Goal: Communication & Community: Answer question/provide support

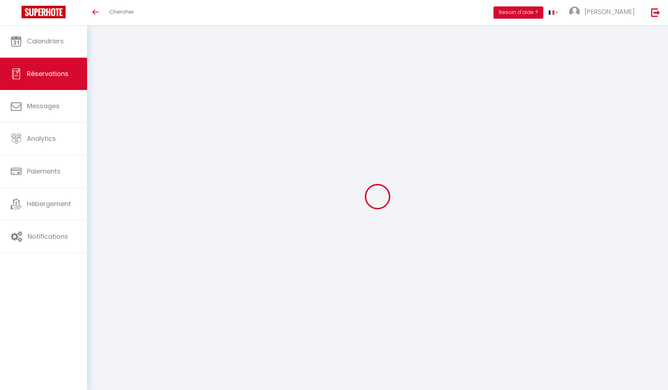
select select
checkbox input "false"
select select
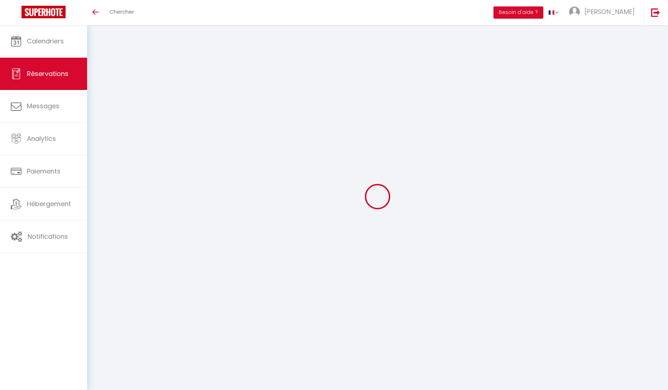
select select
checkbox input "false"
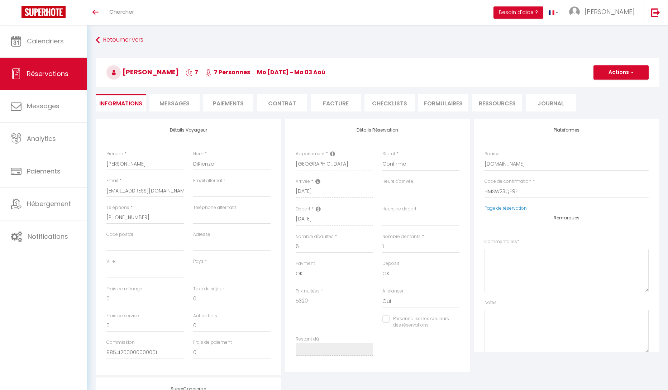
select select
checkbox input "false"
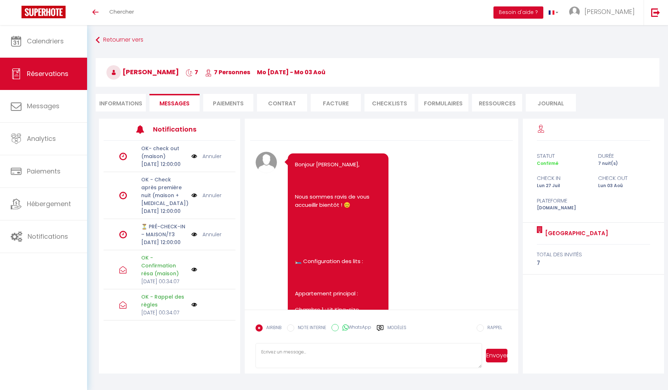
scroll to position [1584, 0]
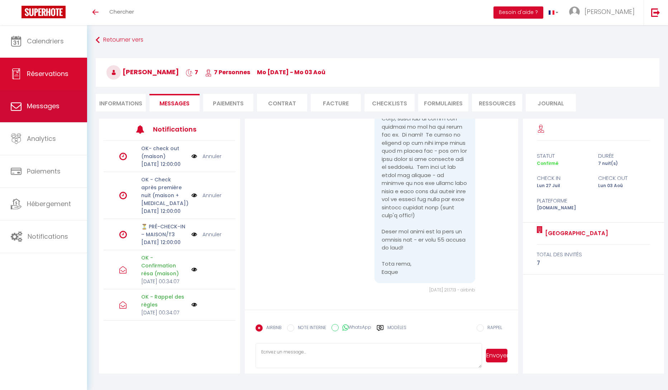
click at [36, 108] on span "Messages" at bounding box center [43, 105] width 33 height 9
select select "message"
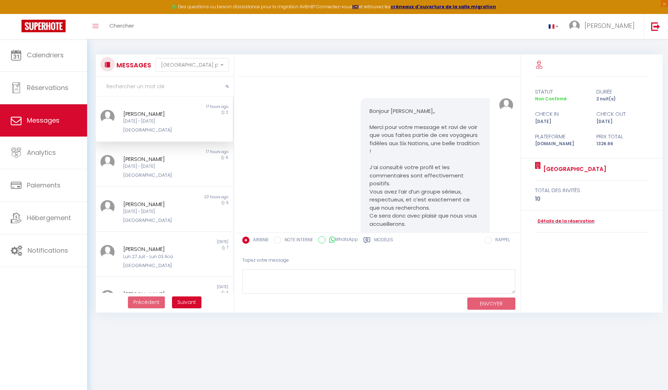
scroll to position [856, 0]
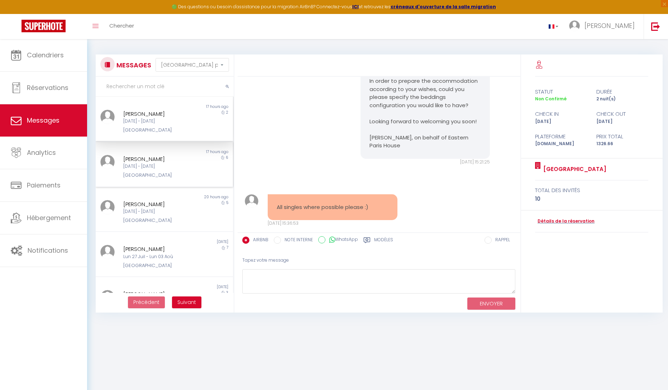
click at [160, 173] on div "[GEOGRAPHIC_DATA]" at bounding box center [158, 175] width 71 height 7
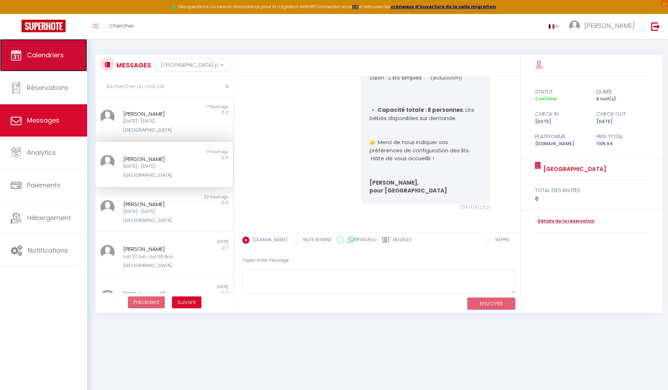
click at [55, 61] on link "Calendriers" at bounding box center [43, 55] width 87 height 32
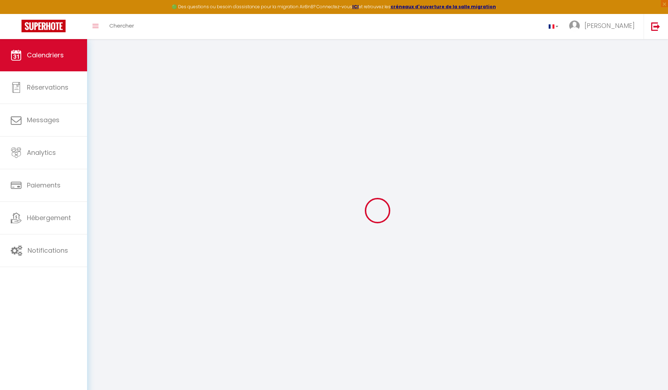
select select
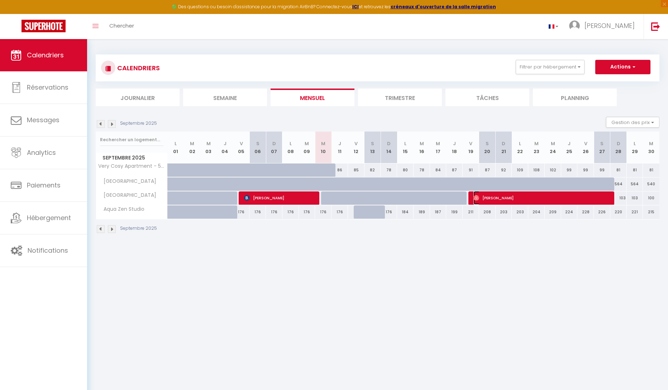
click at [530, 199] on span "[PERSON_NAME]" at bounding box center [541, 198] width 137 height 14
select select "OK"
select select "0"
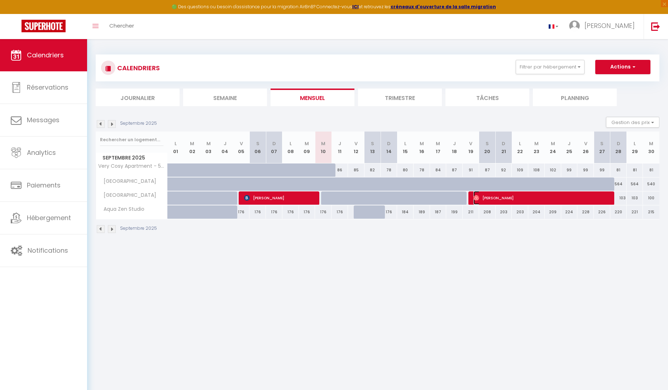
select select "1"
select select
select select "15892"
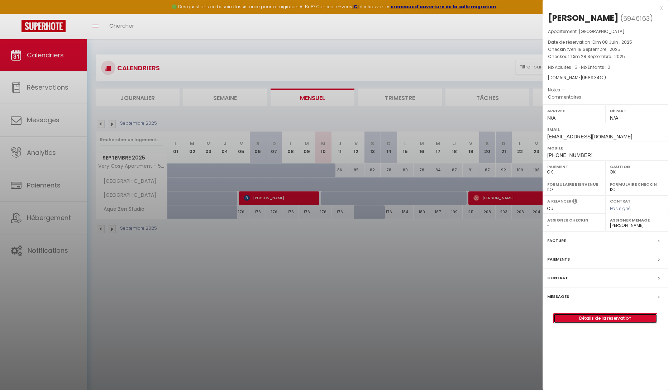
click at [606, 319] on link "Détails de la réservation" at bounding box center [605, 317] width 103 height 9
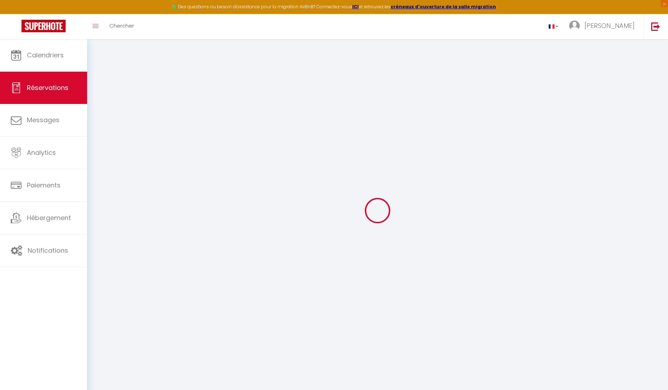
type input "Eva"
type input "Touboul"
type input "[EMAIL_ADDRESS][DOMAIN_NAME]"
type input "[PHONE_NUMBER]"
select select "FR"
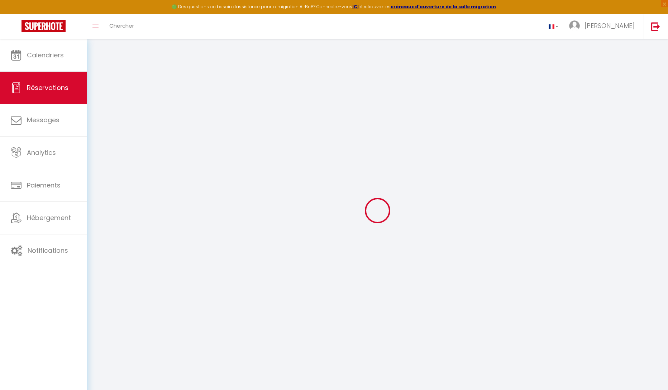
type input "53.86"
select select "61690"
select select "1"
select select
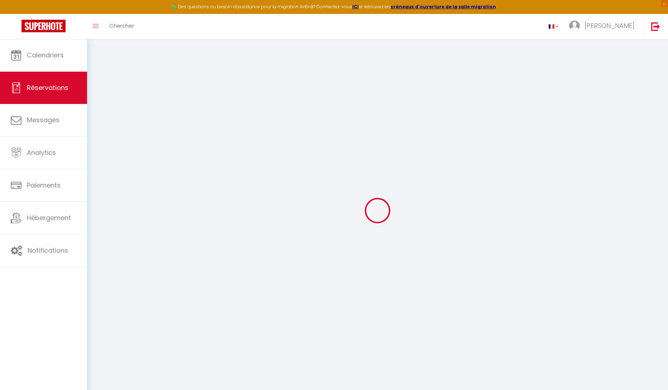
type input "5"
select select "12"
select select
type input "1436"
checkbox input "false"
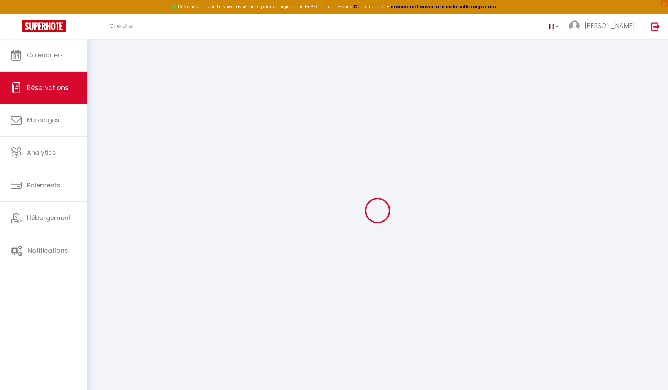
select select "1"
type input "0"
select select
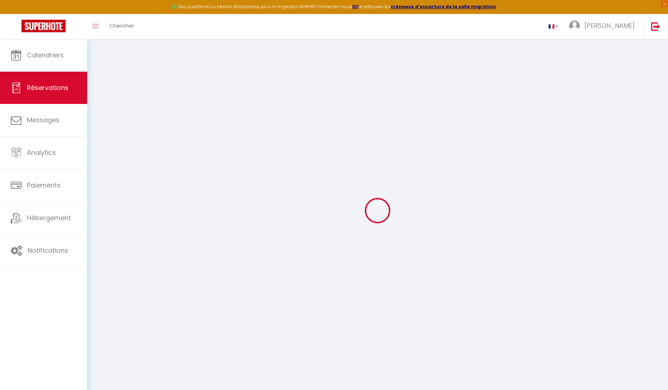
select select
select select "15"
checkbox input "false"
select select
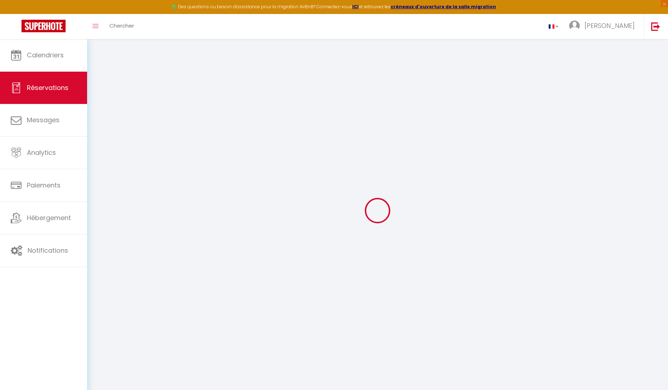
checkbox input "false"
select select
checkbox input "false"
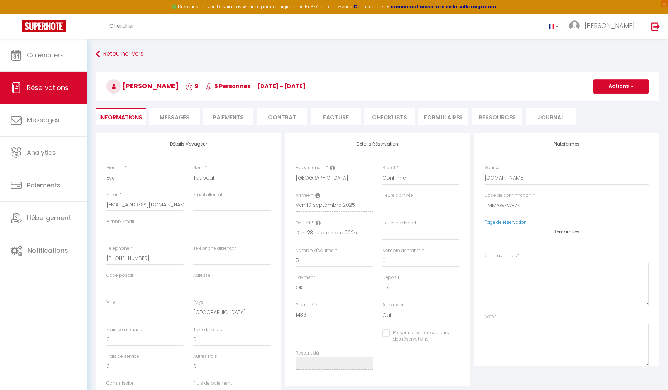
select select
checkbox input "false"
type input "60"
type input "93.34"
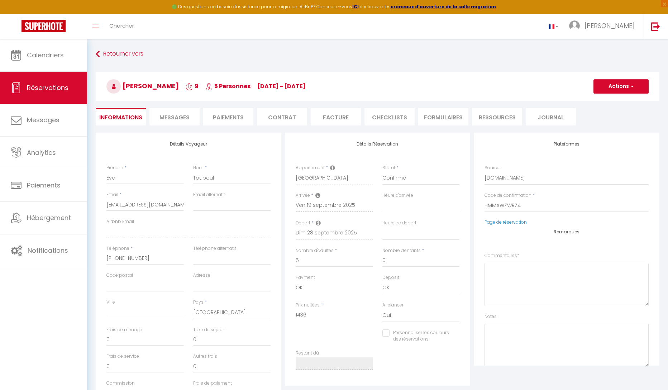
select select
checkbox input "false"
select select
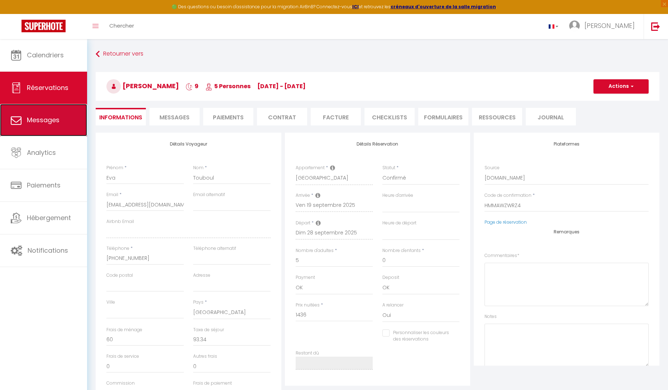
click at [49, 125] on link "Messages" at bounding box center [43, 120] width 87 height 32
select select "message"
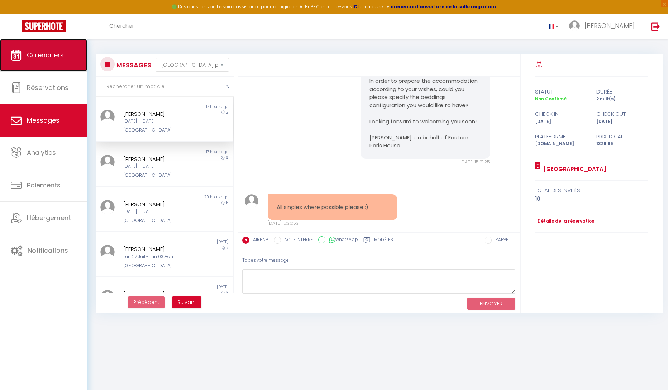
click at [44, 66] on link "Calendriers" at bounding box center [43, 55] width 87 height 32
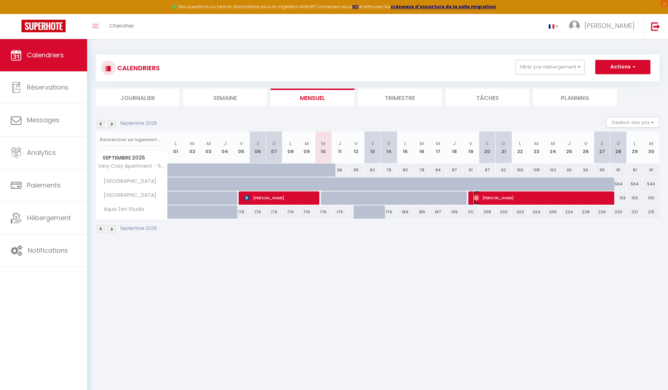
click at [510, 200] on span "[PERSON_NAME]" at bounding box center [541, 198] width 137 height 14
select select "OK"
select select "0"
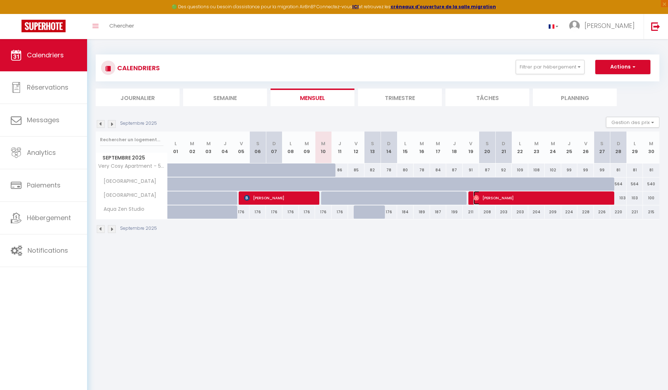
select select "1"
select select
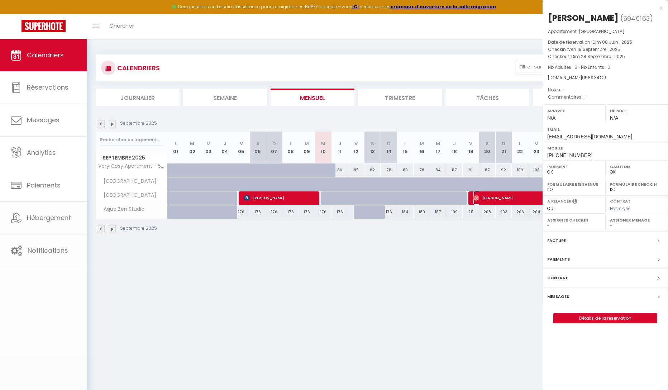
select select "15892"
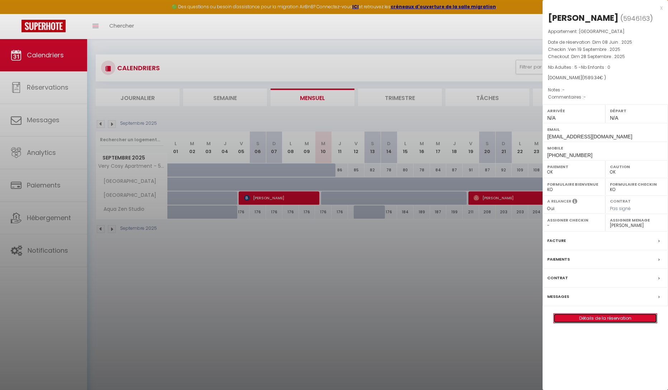
click at [593, 321] on link "Détails de la réservation" at bounding box center [605, 317] width 103 height 9
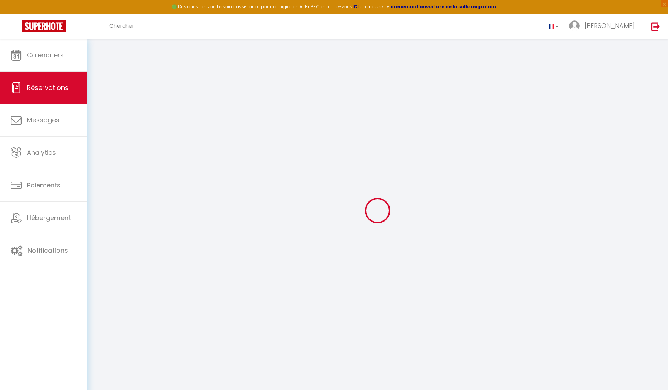
type input "Eva"
type input "Touboul"
type input "[EMAIL_ADDRESS][DOMAIN_NAME]"
type input "[PHONE_NUMBER]"
select select "FR"
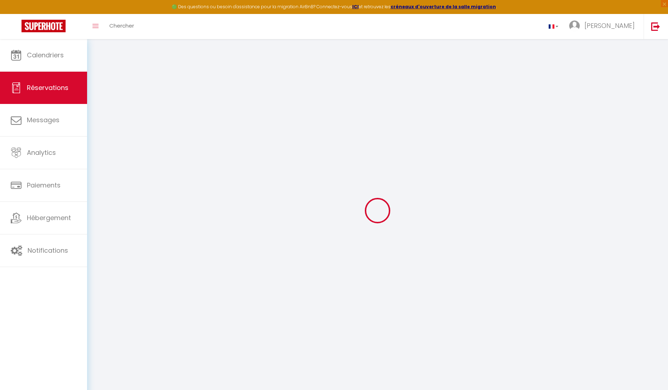
type input "53.86"
select select "61690"
select select "1"
select select
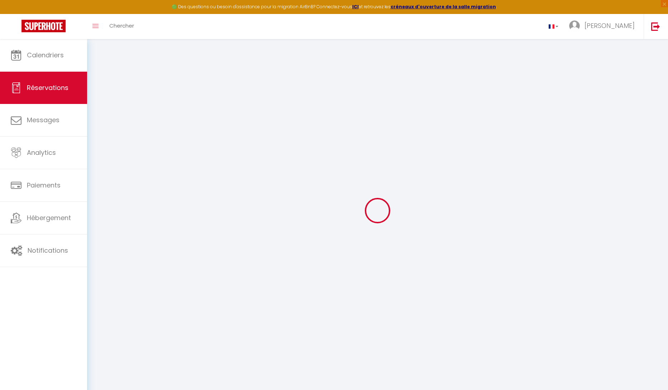
type input "5"
select select "12"
select select
type input "1436"
checkbox input "false"
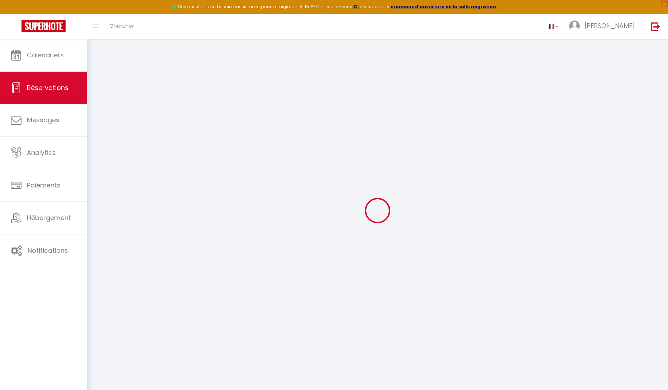
select select "1"
type input "0"
select select
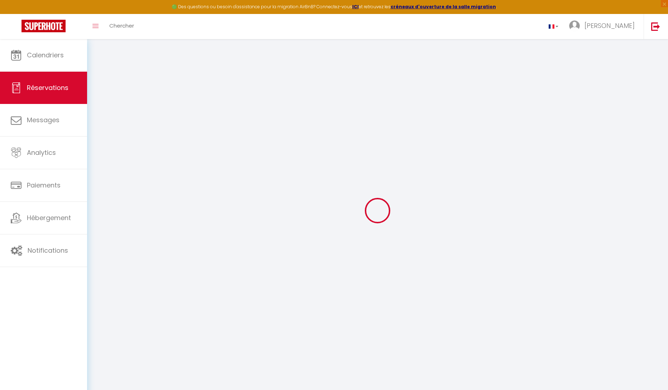
select select
select select "15"
checkbox input "false"
select select
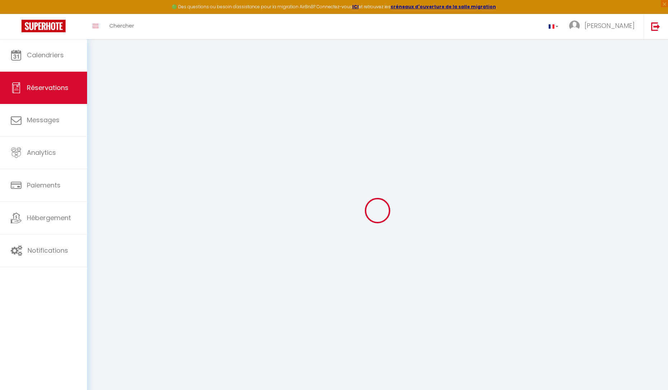
checkbox input "false"
select select
checkbox input "false"
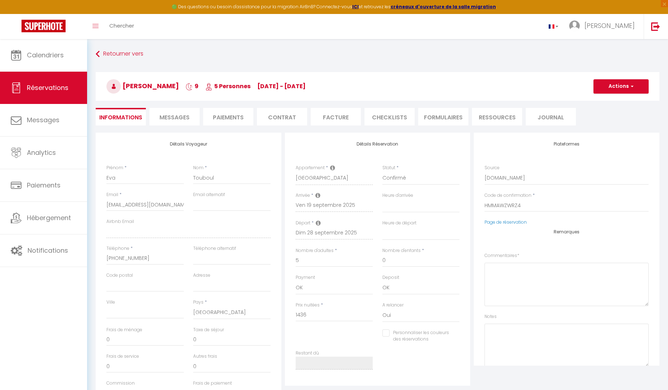
select select
checkbox input "false"
type input "60"
type input "93.34"
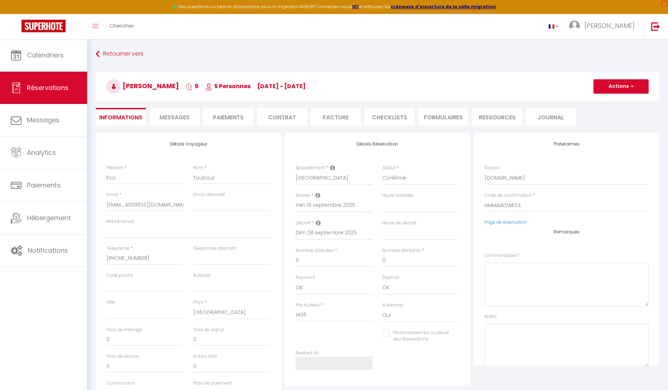
select select
checkbox input "false"
select select
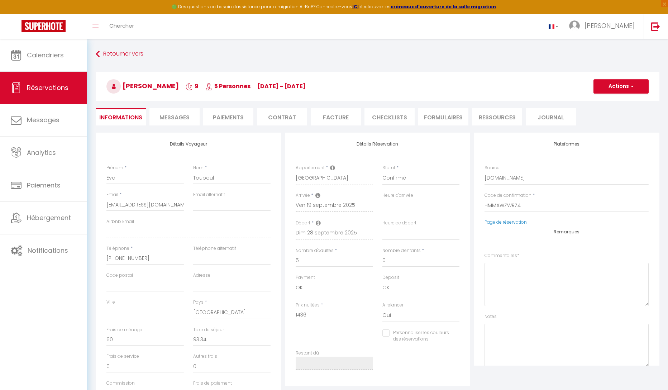
click at [176, 118] on span "Messages" at bounding box center [174, 117] width 30 height 8
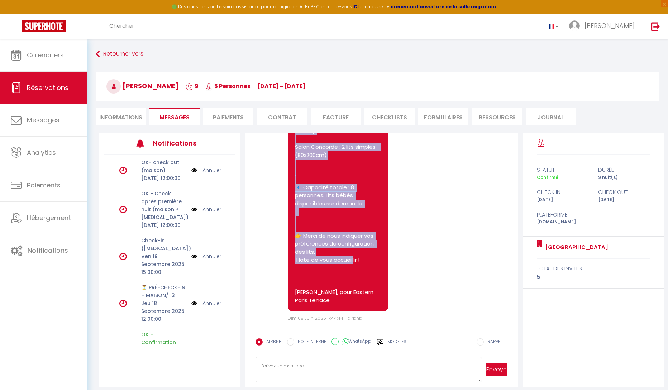
scroll to position [853, 0]
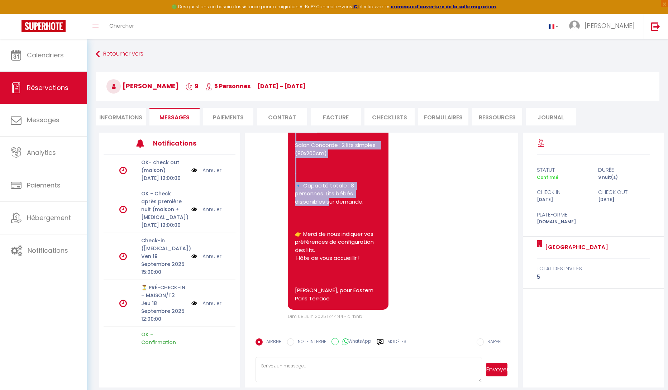
drag, startPoint x: 289, startPoint y: 192, endPoint x: 362, endPoint y: 228, distance: 81.1
click at [362, 228] on div "Bonjour [PERSON_NAME], Merci pour votre réservation ! 😊 🛏️ Configuration des co…" at bounding box center [338, 116] width 101 height 385
copy pre "️ Configuration des couchages : Chambre Trocadero : Lit King-size (180x200cm) o…"
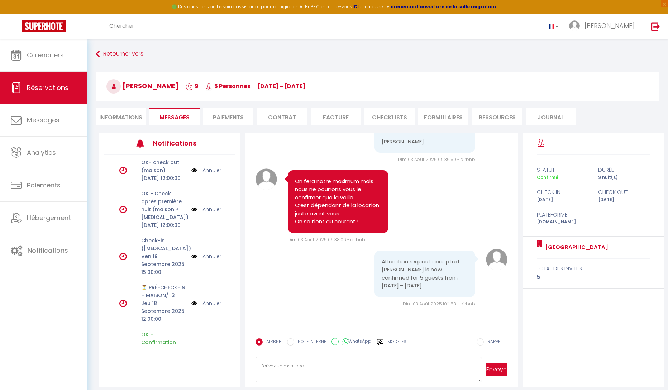
scroll to position [2035, 0]
select select
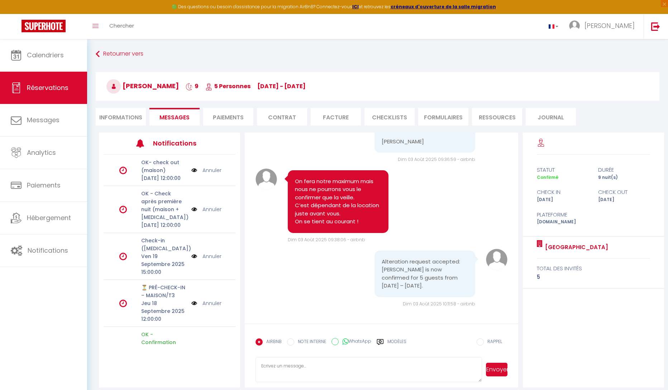
click at [118, 117] on li "Informations" at bounding box center [121, 117] width 50 height 18
select select
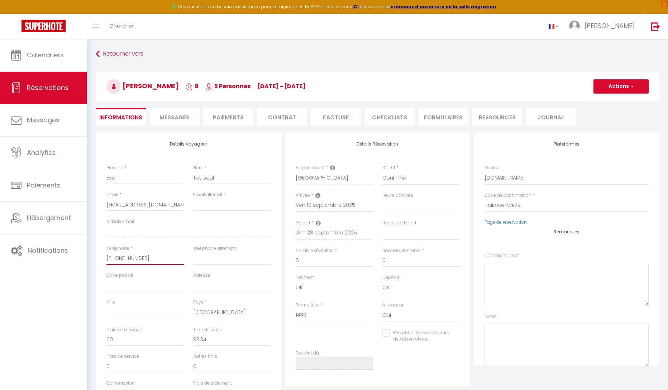
select select
checkbox input "false"
select select
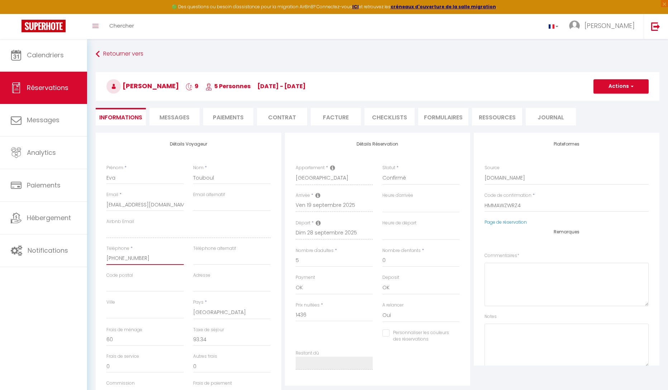
checkbox input "false"
drag, startPoint x: 144, startPoint y: 261, endPoint x: 103, endPoint y: 260, distance: 40.8
click at [103, 260] on div "Téléphone * [PHONE_NUMBER]" at bounding box center [145, 258] width 87 height 27
click at [166, 119] on span "Messages" at bounding box center [174, 117] width 30 height 8
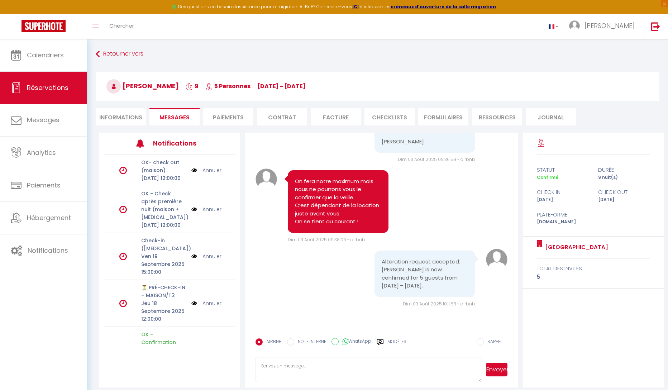
scroll to position [2037, 0]
click at [348, 362] on textarea at bounding box center [368, 369] width 226 height 25
click at [319, 376] on textarea "Bonjour [PERSON_NAME], Je suis en train de planifier l'organisation" at bounding box center [368, 369] width 226 height 25
click at [329, 377] on textarea "Bonjour [PERSON_NAME], Je suis en train d'organisation" at bounding box center [368, 369] width 226 height 25
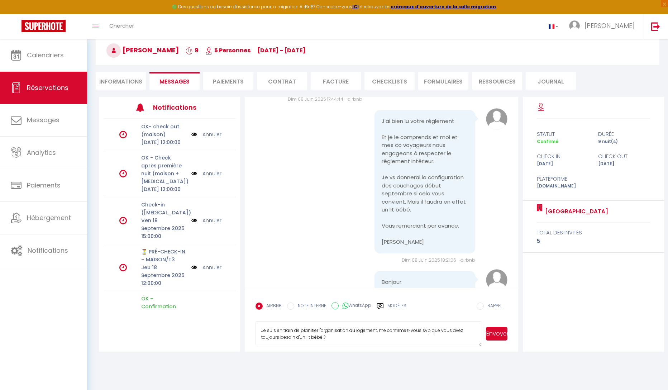
scroll to position [21, 0]
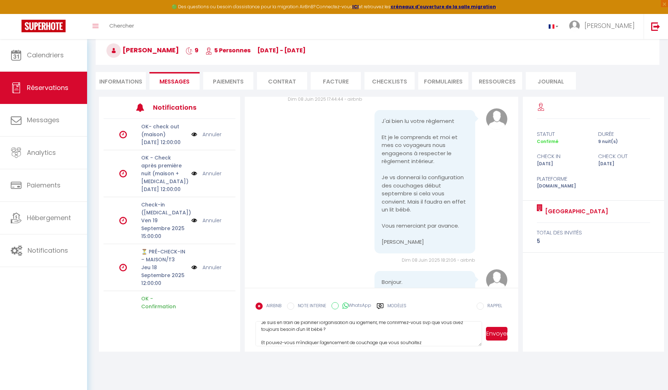
click at [297, 342] on textarea "Bonjour [PERSON_NAME], Je suis en train de planifier l'organisation du logement…" at bounding box center [368, 333] width 226 height 25
click at [268, 340] on textarea "Bonjour [PERSON_NAME], Je suis en train de planifier l'organisation du logement…" at bounding box center [368, 333] width 226 height 25
click at [465, 341] on textarea "Bonjour [PERSON_NAME], Je suis en train de planifier l'organisation du logement…" at bounding box center [368, 333] width 226 height 25
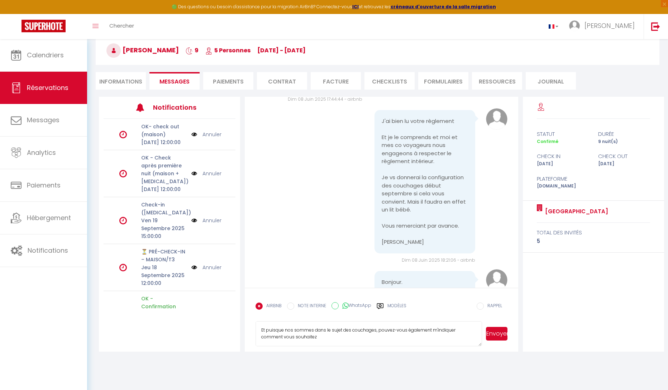
click at [335, 337] on textarea "Bonjour [PERSON_NAME], Je suis en train de planifier l'organisation du logement…" at bounding box center [368, 333] width 226 height 25
click at [267, 330] on textarea "Bonjour [PERSON_NAME], Je suis en train de planifier l'organisation du logement…" at bounding box center [368, 333] width 226 height 25
click at [399, 338] on textarea "Bonjour [PERSON_NAME], Je suis en train de planifier l'organisation du logement…" at bounding box center [368, 333] width 226 height 25
click at [267, 328] on textarea "Bonjour [PERSON_NAME], Je suis en train de planifier l'organisation du logement…" at bounding box center [368, 333] width 226 height 25
click at [378, 329] on textarea "Bonjour [PERSON_NAME], Je suis en train de planifier l'organisation du logement…" at bounding box center [368, 333] width 226 height 25
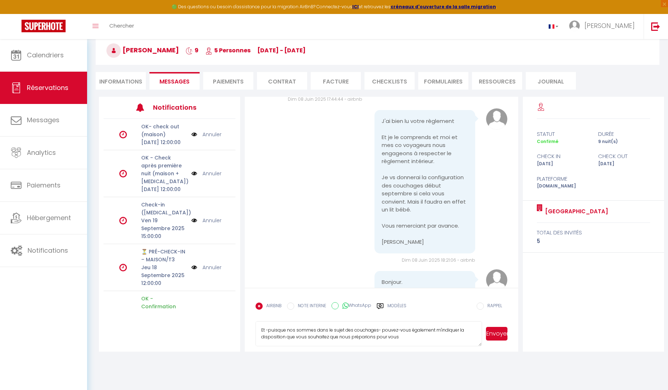
click at [421, 340] on textarea "Bonjour [PERSON_NAME], Je suis en train de planifier l'organisation du logement…" at bounding box center [368, 333] width 226 height 25
paste textarea "[PHONE_NUMBER]"
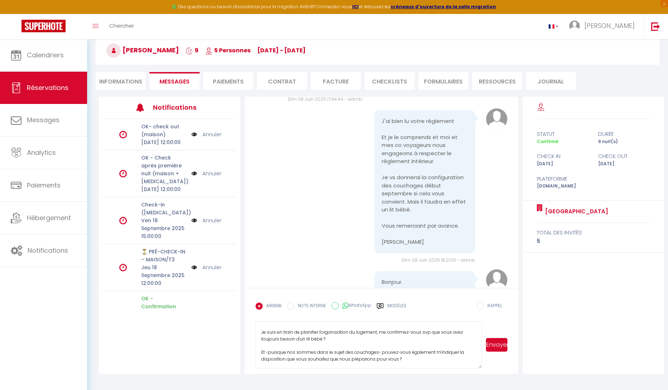
scroll to position [14, 0]
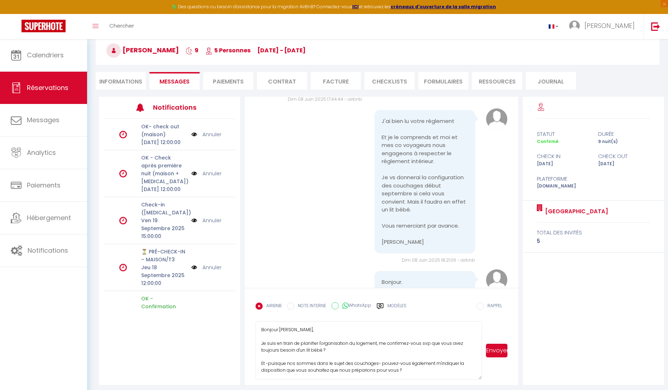
drag, startPoint x: 479, startPoint y: 344, endPoint x: 483, endPoint y: 378, distance: 33.5
click at [483, 378] on div "Bonjour [PERSON_NAME], Je suis en train de planifier l'organisation du logement…" at bounding box center [381, 350] width 252 height 58
click at [292, 373] on textarea "Bonjour [PERSON_NAME], Je suis en train de planifier l'organisation du logement…" at bounding box center [368, 350] width 226 height 58
paste textarea "Chambre Trocadero : Lit King-size (180x200cm) ou 2 lits simples Chambre Bastill…"
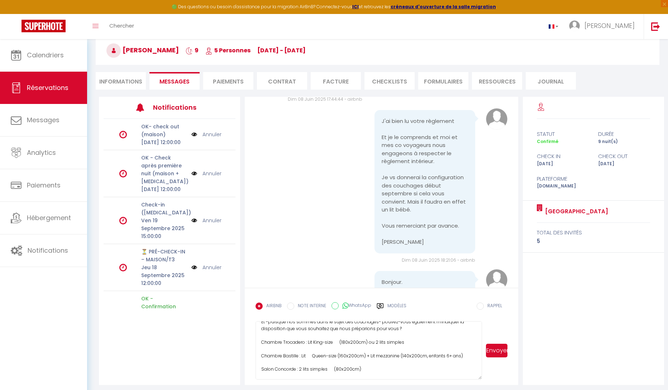
scroll to position [68, 0]
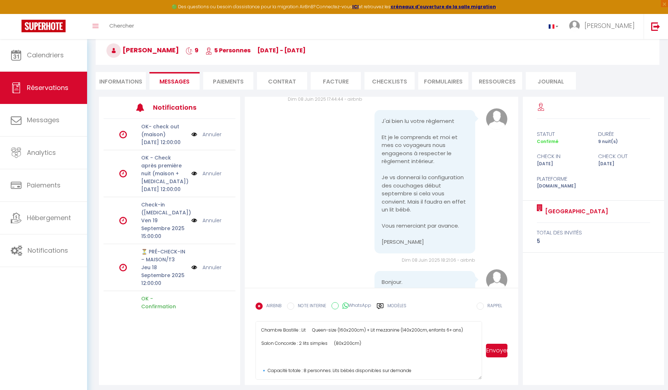
click at [385, 341] on textarea "Bonjour [PERSON_NAME], Je suis en train de planifier l'organisation du logement…" at bounding box center [368, 350] width 226 height 58
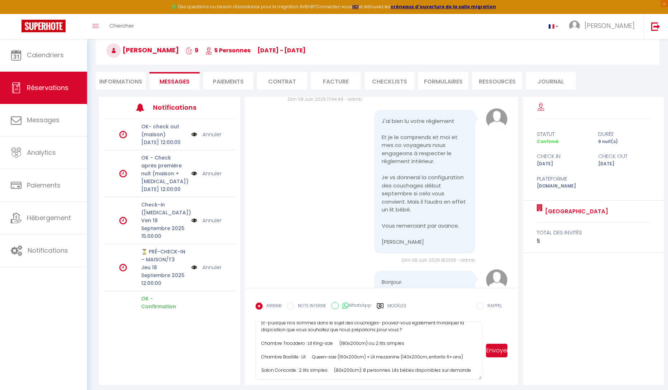
scroll to position [41, 0]
click at [260, 343] on textarea "Bonjour [PERSON_NAME], Je suis en train de planifier l'organisation du logement…" at bounding box center [368, 350] width 226 height 58
click at [260, 356] on textarea "Bonjour [PERSON_NAME], Je suis en train de planifier l'organisation du logement…" at bounding box center [368, 350] width 226 height 58
click at [259, 369] on textarea "Bonjour [PERSON_NAME], Je suis en train de planifier l'organisation du logement…" at bounding box center [368, 350] width 226 height 58
click at [385, 372] on textarea "Bonjour [PERSON_NAME], Je suis en train de planifier l'organisation du logement…" at bounding box center [368, 350] width 226 height 58
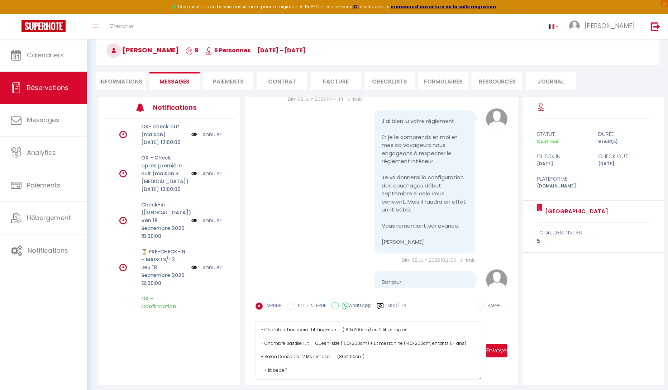
scroll to position [68, 0]
click at [264, 372] on textarea "Bonjour [PERSON_NAME], Je suis en train de planifier l'organisation du logement…" at bounding box center [368, 350] width 226 height 58
click at [298, 371] on textarea "Bonjour [PERSON_NAME], Je suis en train de planifier l'organisation du logement…" at bounding box center [368, 350] width 226 height 58
click at [442, 370] on textarea "Bonjour [PERSON_NAME], Je suis en train de planifier l'organisation du logement…" at bounding box center [368, 350] width 226 height 58
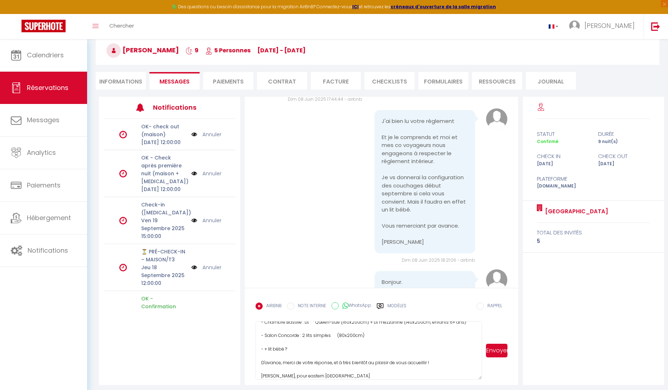
click at [299, 375] on textarea "Bonjour [PERSON_NAME], Je suis en train de planifier l'organisation du logement…" at bounding box center [368, 350] width 226 height 58
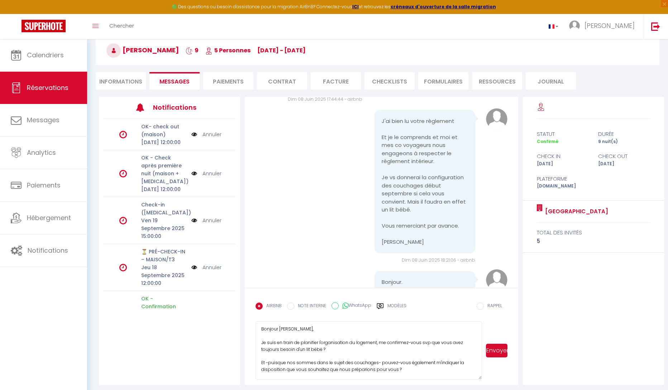
scroll to position [0, 0]
click at [377, 344] on textarea "Bonjour [PERSON_NAME], Je suis en train de planifier l'organisation du logement…" at bounding box center [368, 350] width 226 height 58
click at [267, 342] on textarea "Bonjour [PERSON_NAME], Je suis en train de planifier l'organisation du logement…" at bounding box center [368, 350] width 226 height 58
click at [376, 345] on textarea "Bonjour [PERSON_NAME], Je suis en train de planifier l'organisation du logement…" at bounding box center [368, 350] width 226 height 58
click at [453, 345] on textarea "Bonjour [PERSON_NAME], Je suis en train de planifier l'organisation du logement…" at bounding box center [368, 350] width 226 height 58
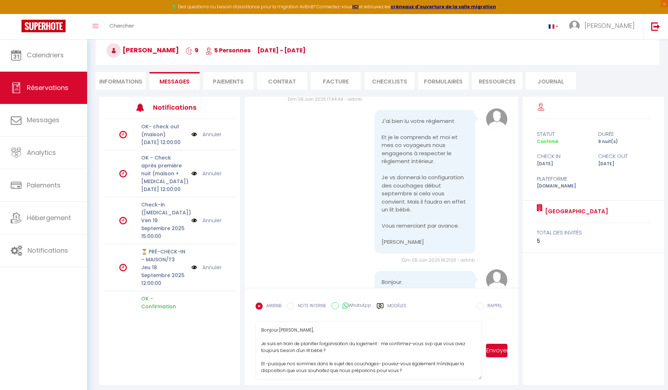
click at [453, 345] on textarea "Bonjour [PERSON_NAME], Je suis en train de planifier l'organisation du logement…" at bounding box center [368, 350] width 226 height 58
click at [296, 344] on textarea "Bonjour [PERSON_NAME], Je suis en train de planifier l'organisation du logement…" at bounding box center [368, 350] width 226 height 58
click at [320, 344] on textarea "Bonjour [PERSON_NAME], Je suis en train d'organiser e planning du logement : me…" at bounding box center [368, 350] width 226 height 58
click at [375, 343] on textarea "Bonjour [PERSON_NAME], Je suis en train d'organiser le planning du logement : m…" at bounding box center [368, 350] width 226 height 58
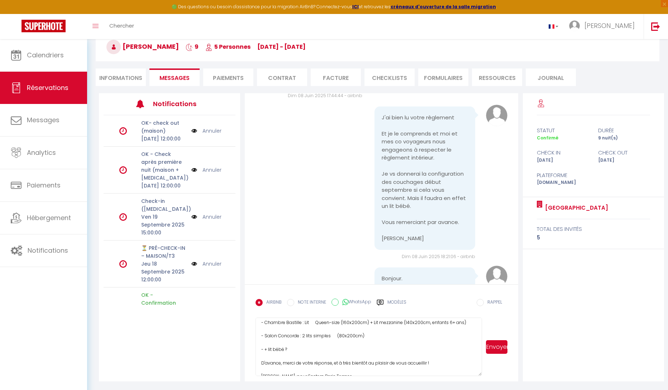
scroll to position [81, 0]
type textarea "Bonjour [PERSON_NAME], Je suis en train d'organiser le planning du logement : p…"
click at [493, 345] on button "Envoyer" at bounding box center [496, 347] width 21 height 14
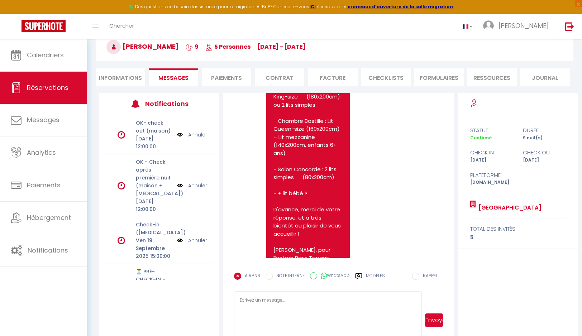
scroll to position [2635, 0]
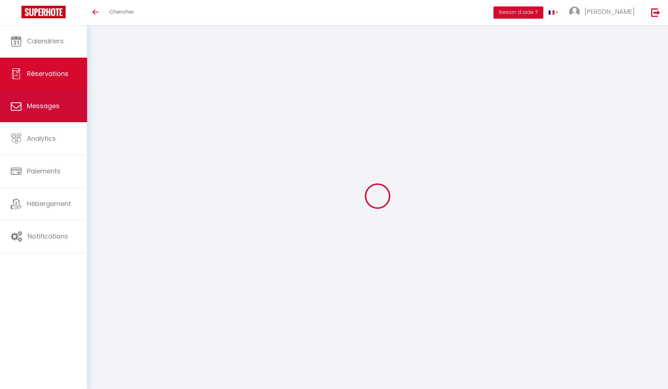
click at [33, 106] on span "Messages" at bounding box center [43, 105] width 33 height 9
select select "message"
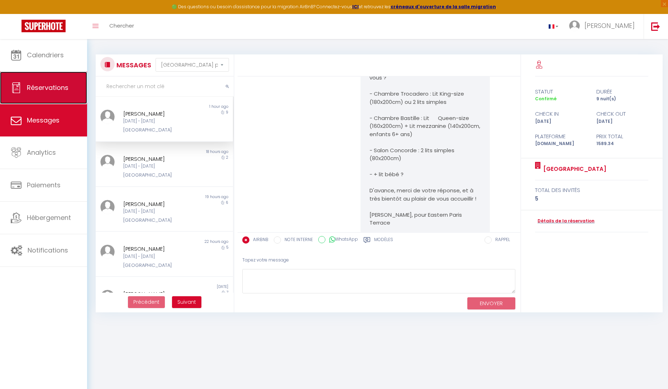
click at [39, 86] on span "Réservations" at bounding box center [48, 87] width 42 height 9
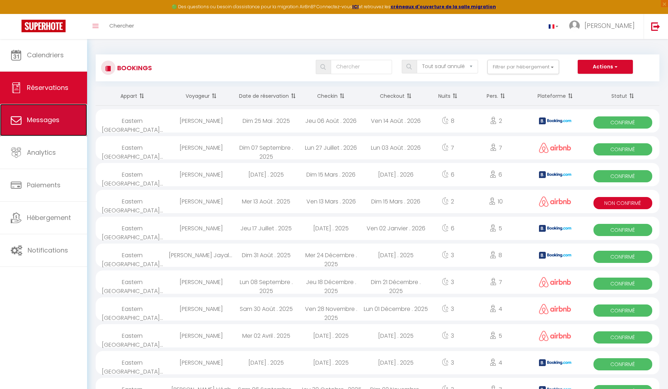
click at [16, 127] on link "Messages" at bounding box center [43, 120] width 87 height 32
select select "message"
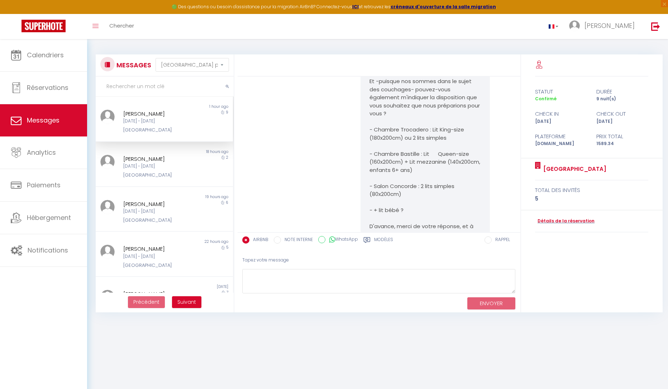
scroll to position [2418, 0]
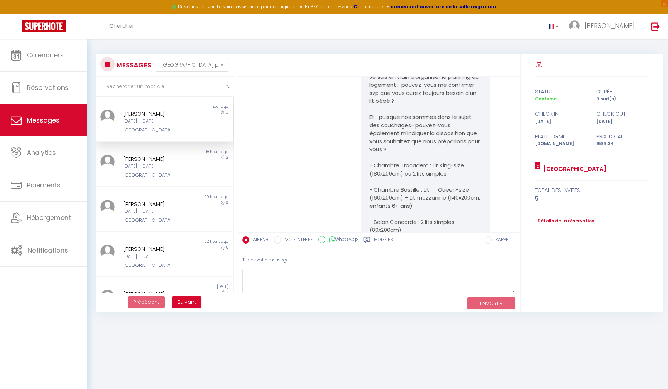
click at [161, 116] on div "[PERSON_NAME]" at bounding box center [158, 114] width 71 height 9
click at [44, 61] on link "Calendriers" at bounding box center [43, 55] width 87 height 32
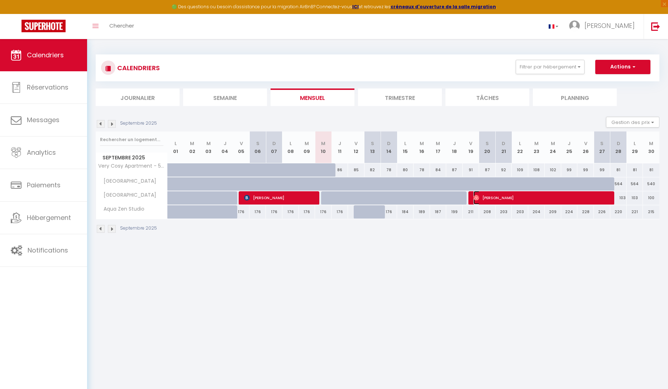
click at [510, 201] on span "[PERSON_NAME]" at bounding box center [541, 198] width 137 height 14
select select "OK"
select select "0"
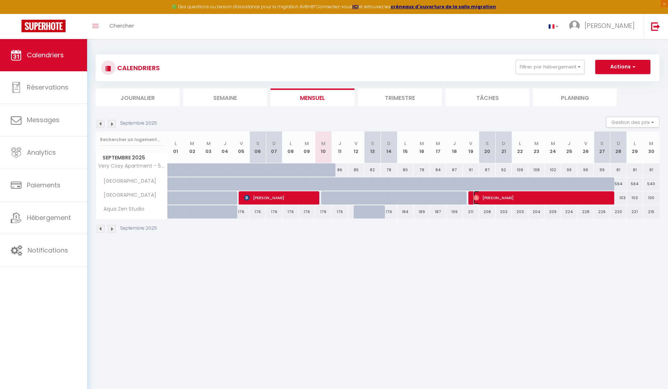
select select "1"
select select
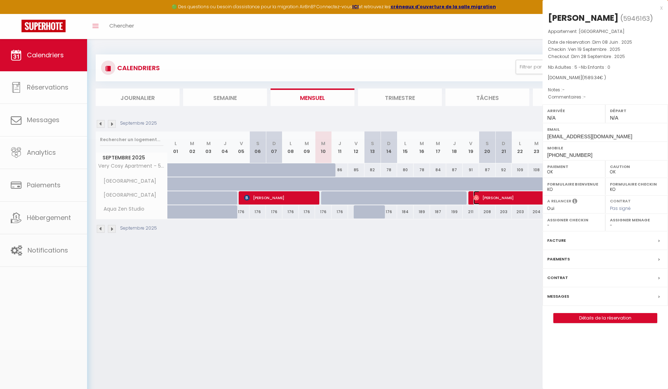
select select "15892"
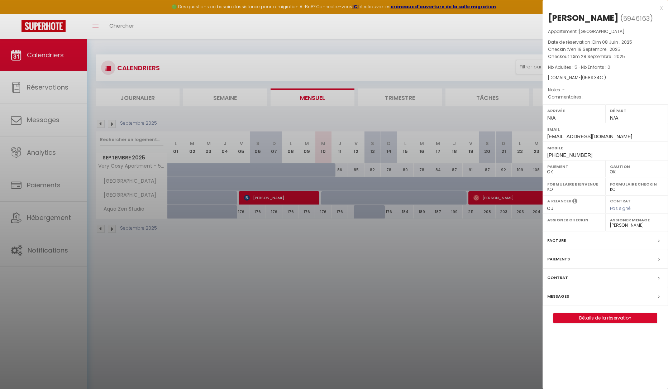
click at [661, 9] on div "x" at bounding box center [602, 8] width 120 height 9
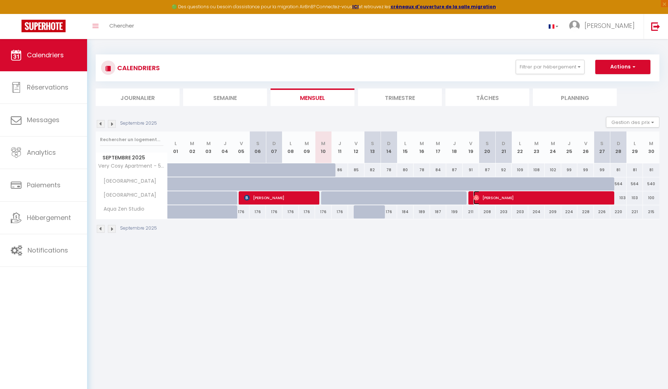
click at [509, 198] on span "[PERSON_NAME]" at bounding box center [541, 198] width 137 height 14
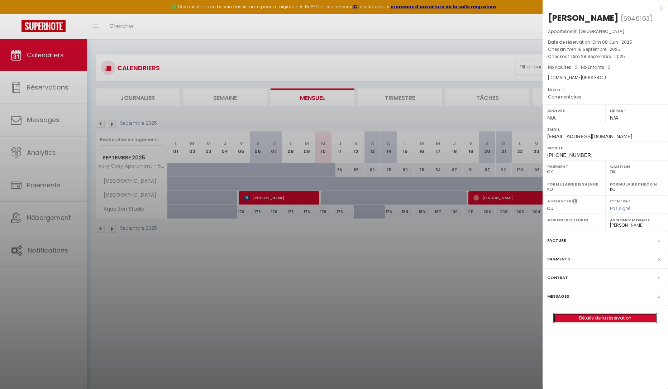
click at [608, 319] on link "Détails de la réservation" at bounding box center [605, 317] width 103 height 9
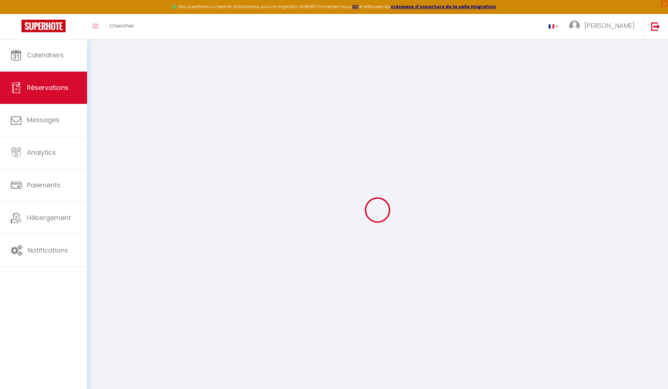
select select
checkbox input "false"
select select
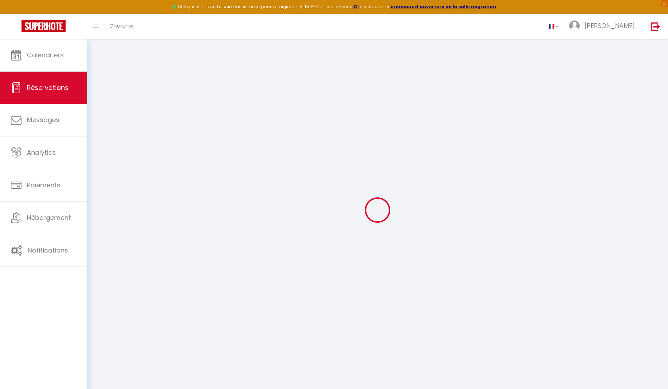
checkbox input "false"
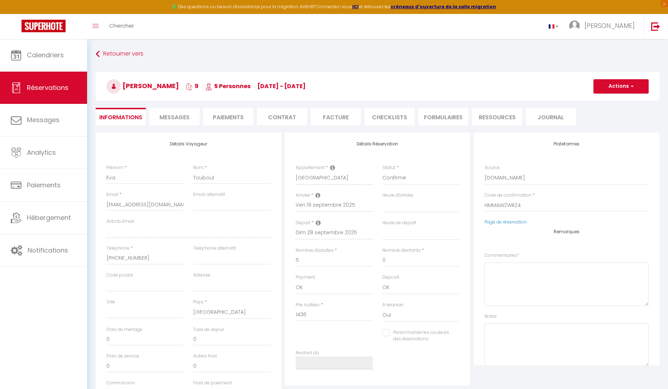
select select
checkbox input "false"
type input "60"
type input "93.34"
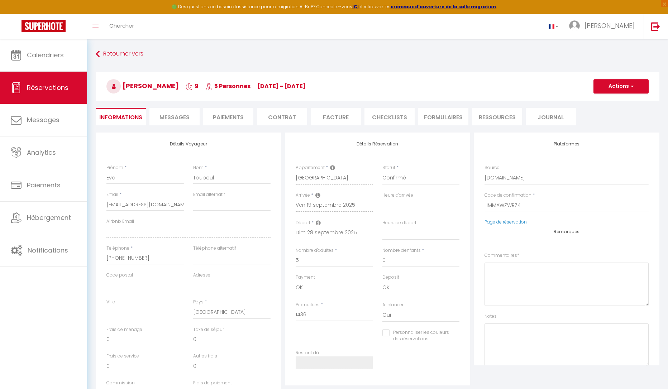
select select
checkbox input "false"
select select
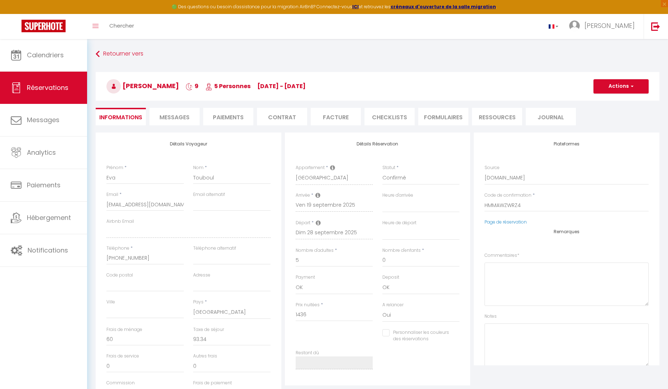
click at [171, 115] on span "Messages" at bounding box center [174, 117] width 30 height 8
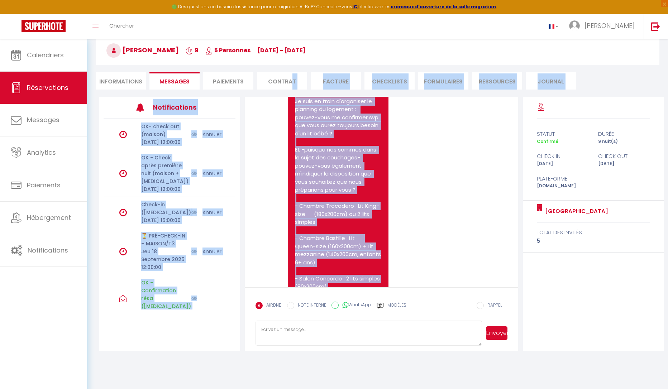
scroll to position [2179, 0]
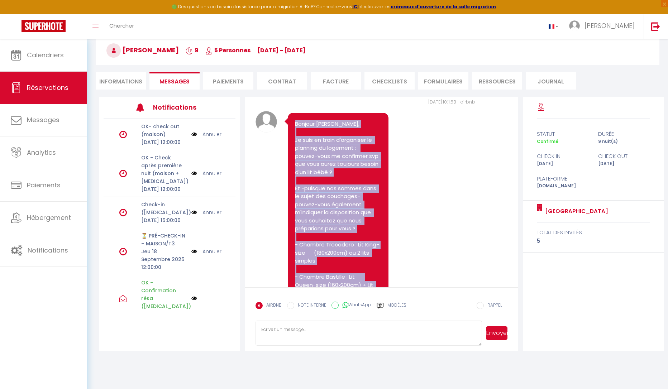
drag, startPoint x: 326, startPoint y: 254, endPoint x: 298, endPoint y: 148, distance: 109.2
click at [295, 148] on pre "Bonjour [PERSON_NAME], Je suis en train d'organiser le planning du logement : p…" at bounding box center [338, 261] width 86 height 282
copy pre "Bonjour Eva, Je suis en train d'organiser le planning du logement : pouvez-vous…"
click at [379, 261] on pre "Bonjour [PERSON_NAME], Je suis en train d'organiser le planning du logement : p…" at bounding box center [338, 261] width 86 height 282
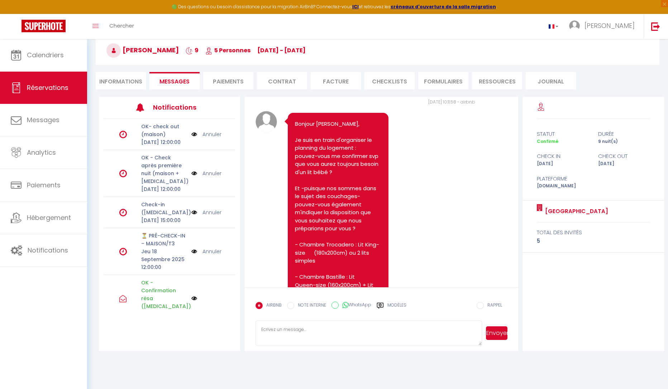
click at [130, 87] on li "Informations" at bounding box center [121, 81] width 50 height 18
select select
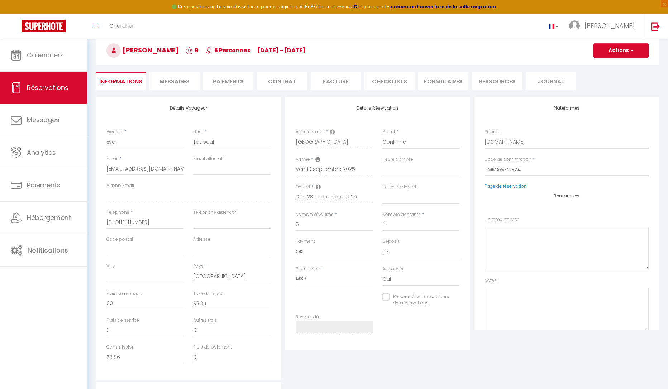
select select
checkbox input "false"
select select
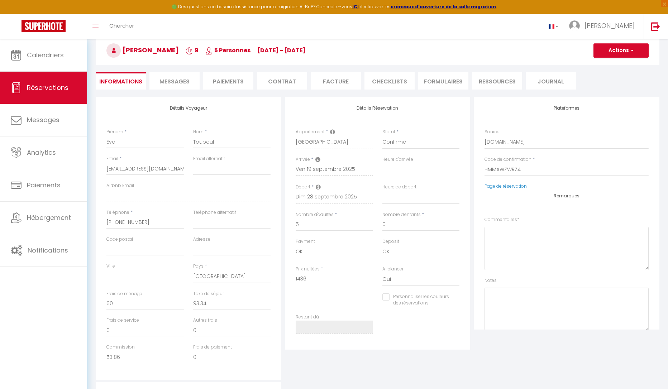
checkbox input "false"
select select
checkbox input "false"
select select
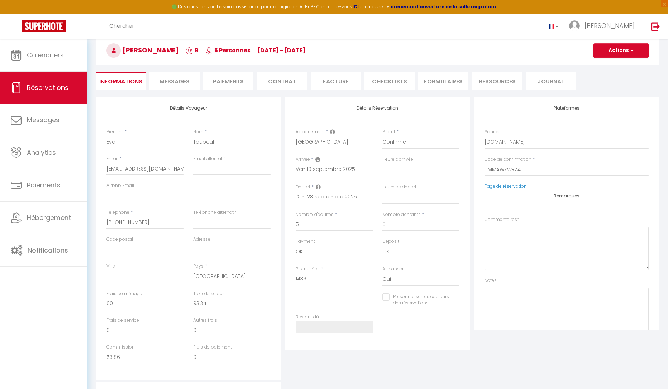
select select
checkbox input "false"
select select
checkbox input "false"
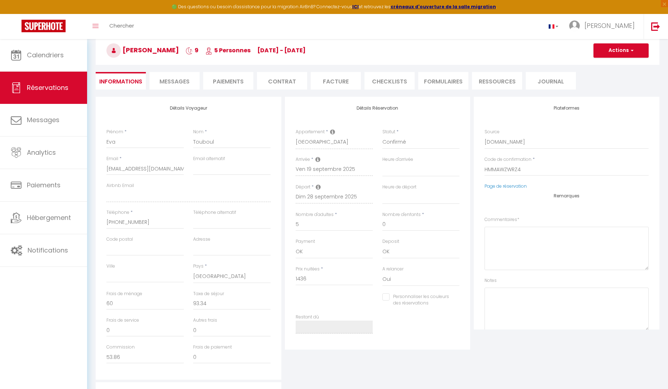
select select
checkbox input "false"
select select
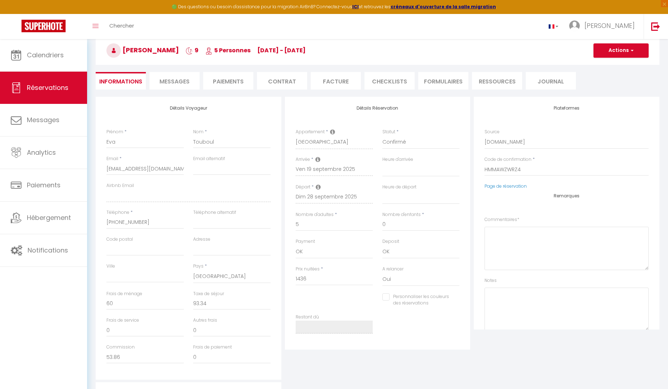
checkbox input "false"
select select
checkbox input "false"
select select
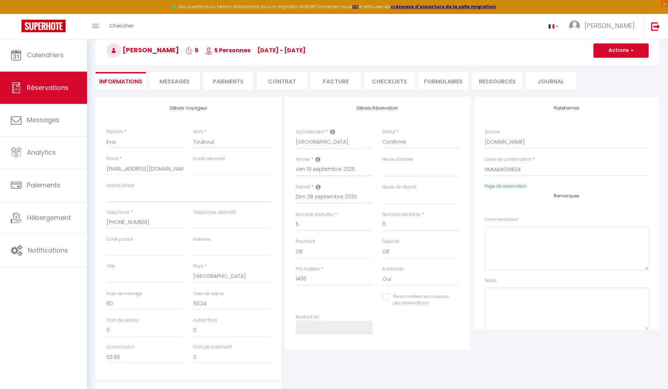
select select
checkbox input "false"
select select
checkbox input "false"
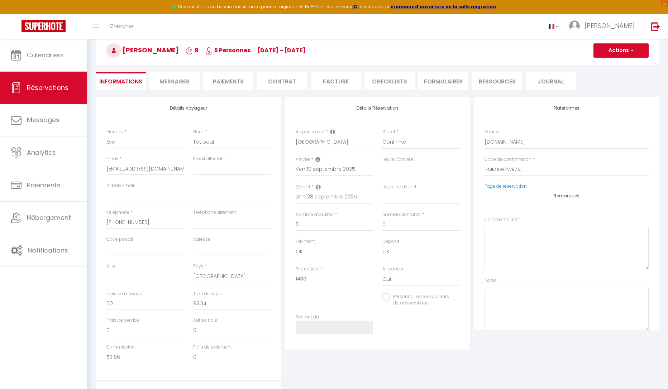
select select
checkbox input "false"
select select
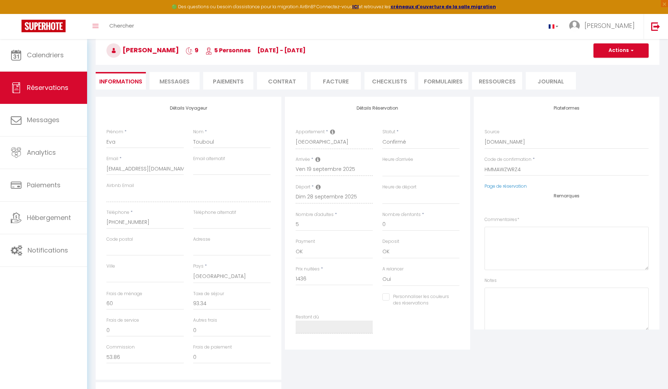
checkbox input "false"
select select
checkbox input "false"
select select
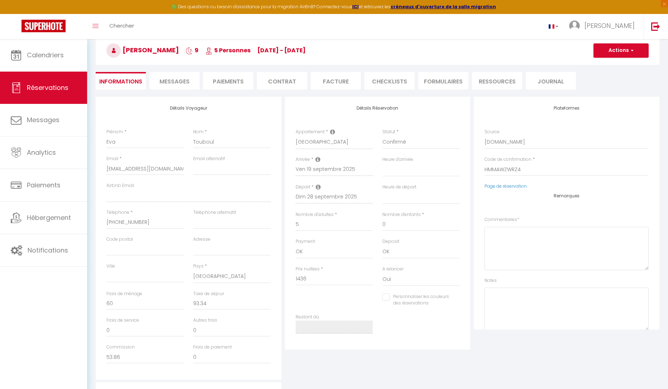
select select
checkbox input "false"
select select
checkbox input "false"
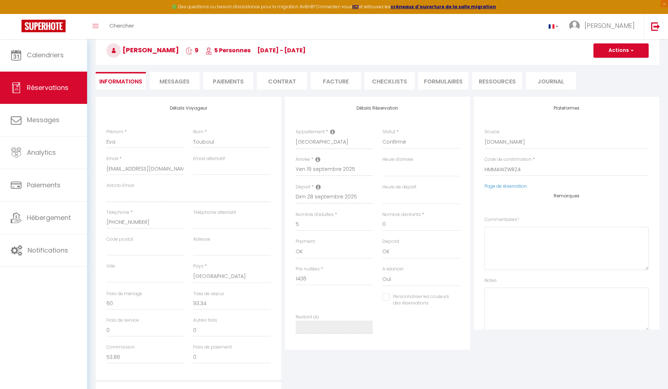
select select
checkbox input "false"
select select
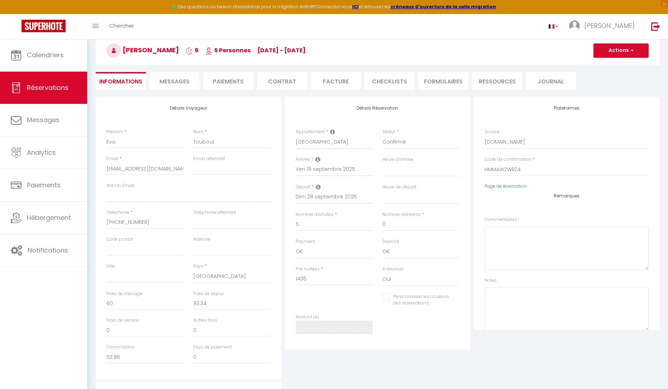
checkbox input "false"
select select
checkbox input "false"
select select
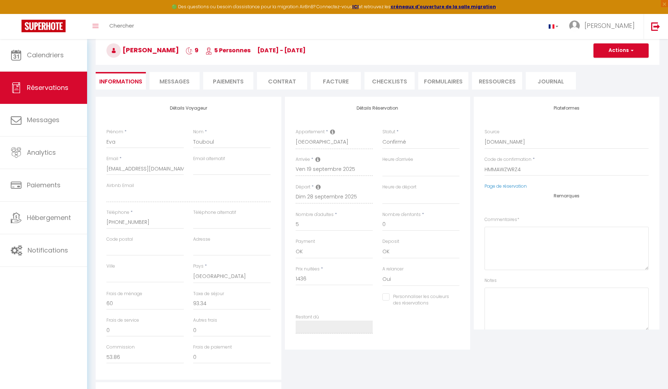
select select
checkbox input "false"
select select
checkbox input "false"
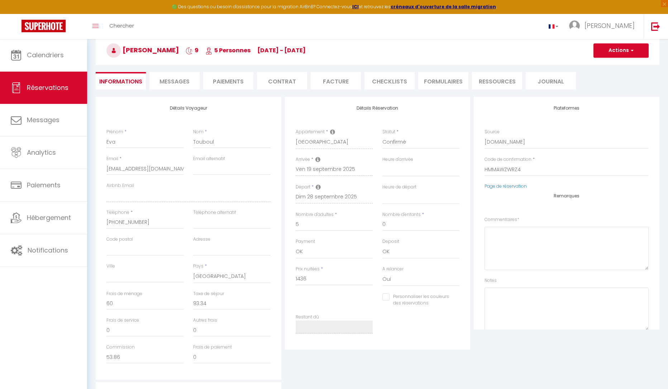
select select
checkbox input "false"
select select
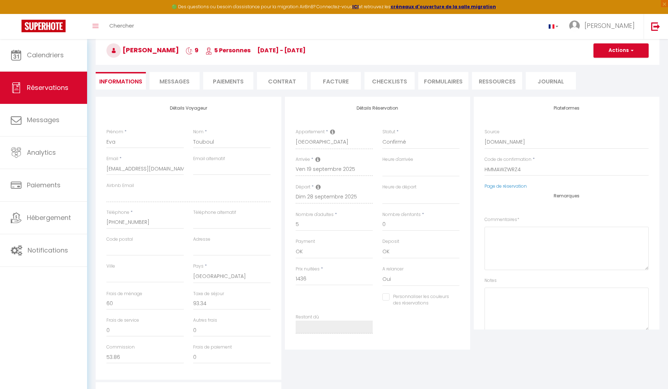
checkbox input "false"
select select
checkbox input "false"
select select
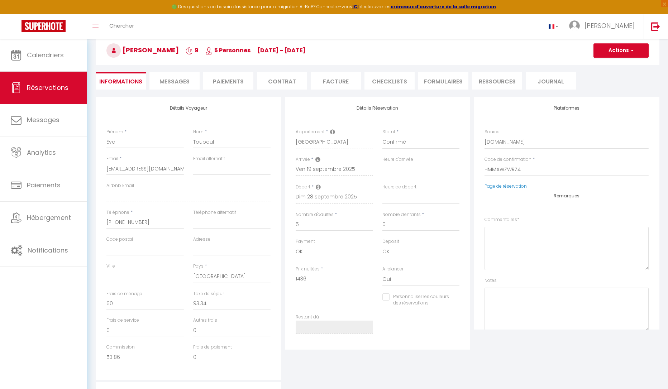
select select
checkbox input "false"
select select
checkbox input "false"
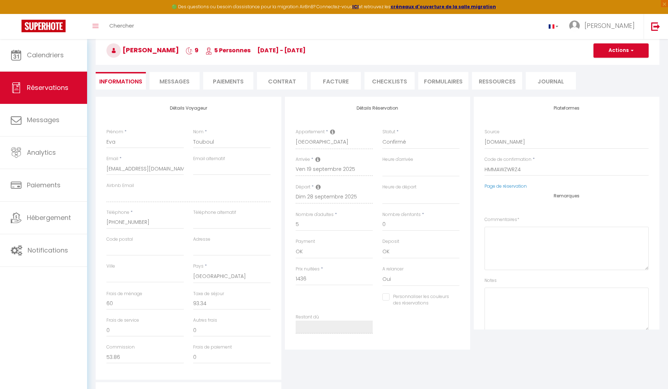
select select
checkbox input "false"
select select
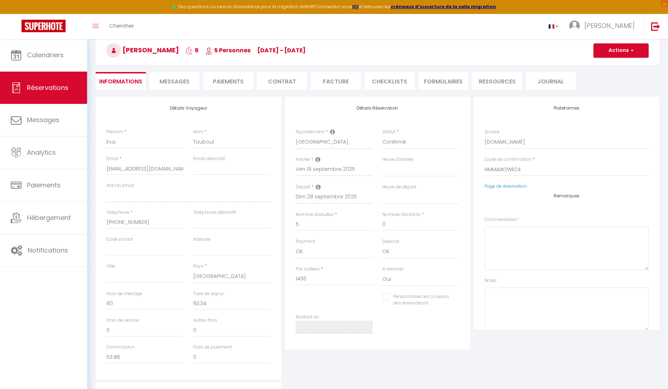
checkbox input "false"
select select
checkbox input "false"
select select
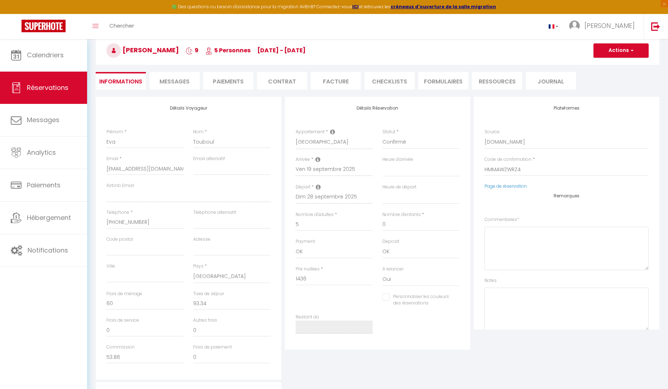
select select
checkbox input "false"
select select
checkbox input "false"
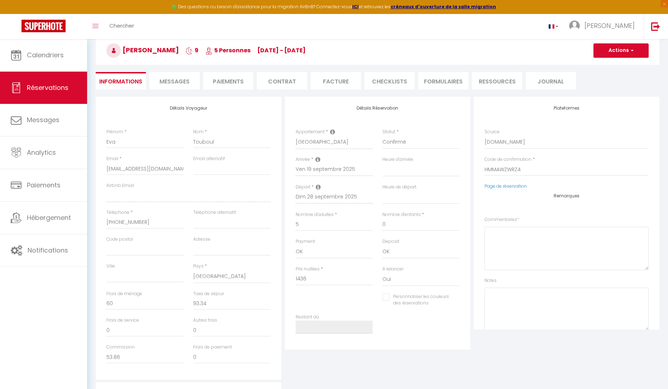
select select
checkbox input "false"
select select
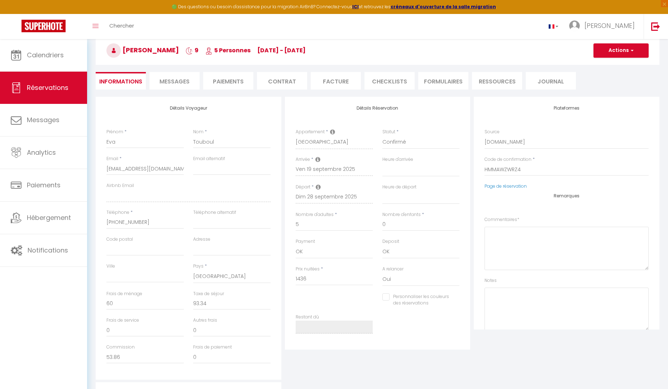
checkbox input "false"
select select
checkbox input "false"
select select
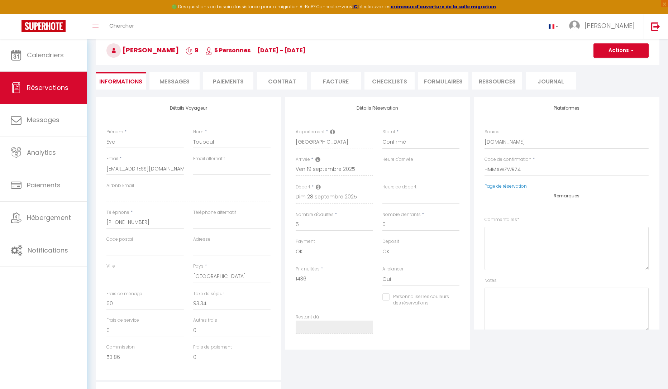
select select
checkbox input "false"
select select
checkbox input "false"
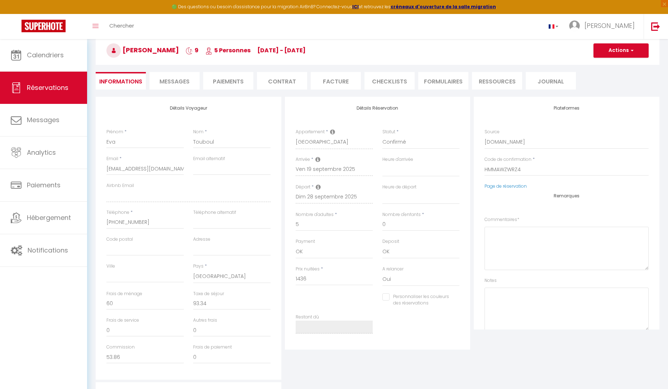
select select
checkbox input "false"
select select
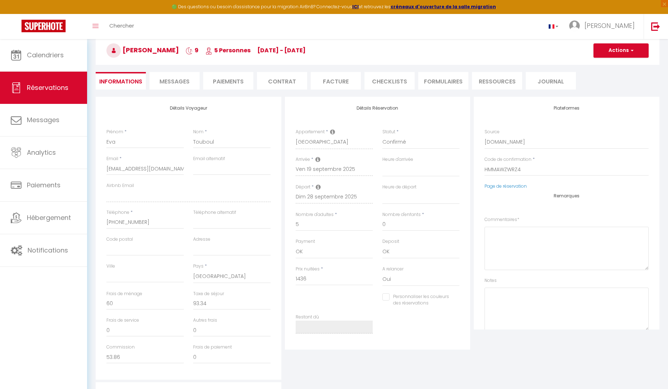
checkbox input "false"
select select
checkbox input "false"
select select
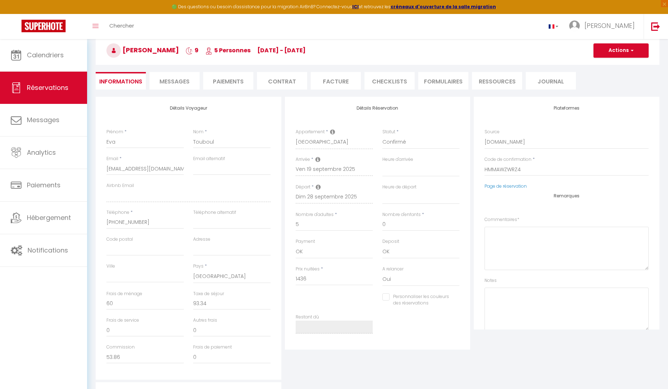
select select
checkbox input "false"
select select
checkbox input "false"
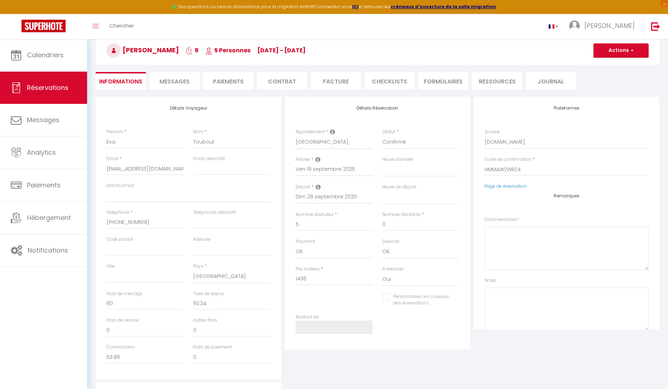
select select
checkbox input "false"
select select
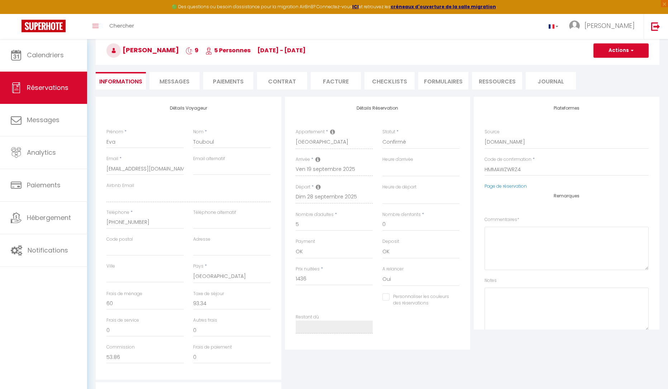
checkbox input "false"
select select
checkbox input "false"
select select
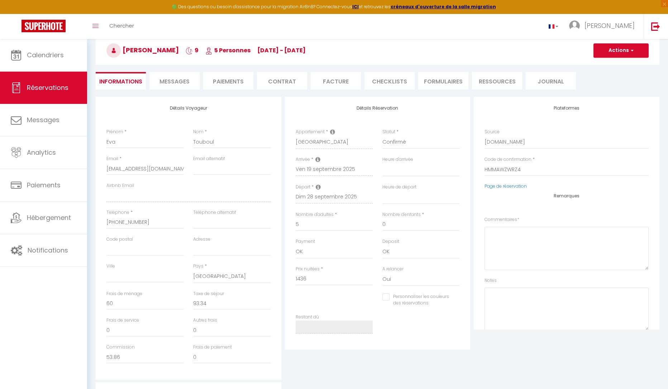
select select
checkbox input "false"
select select
checkbox input "false"
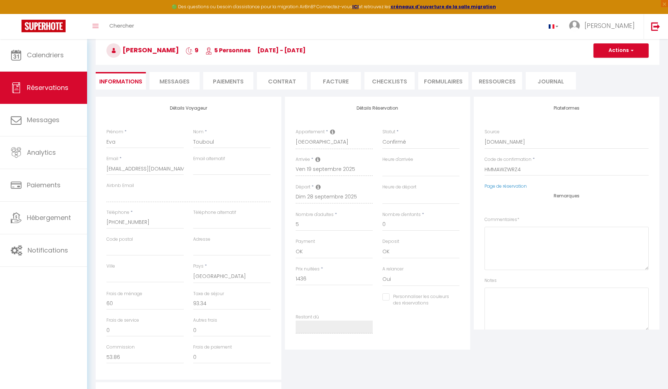
select select
checkbox input "false"
select select
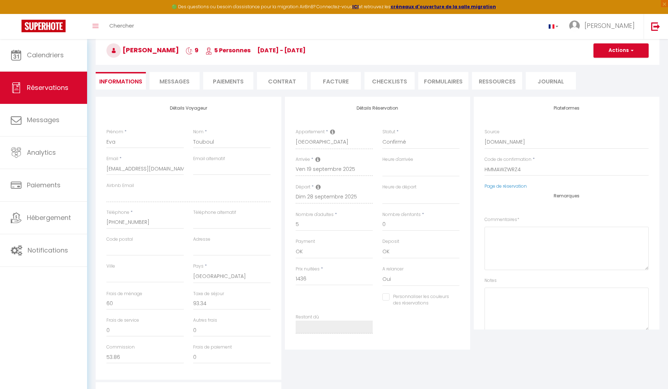
checkbox input "false"
select select
checkbox input "false"
select select
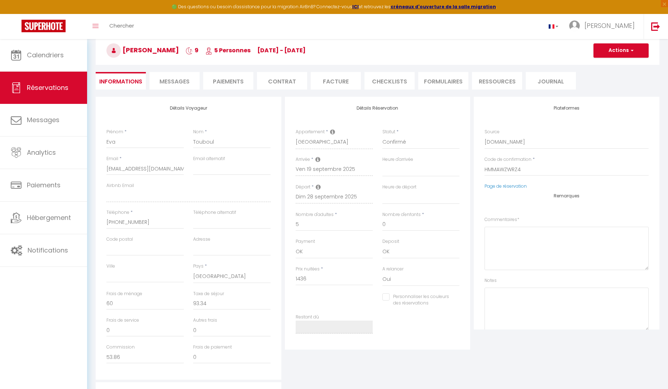
select select
checkbox input "false"
select select
checkbox input "false"
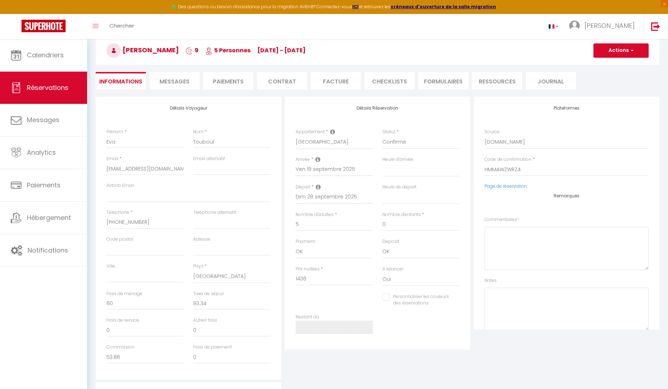
select select
checkbox input "false"
select select
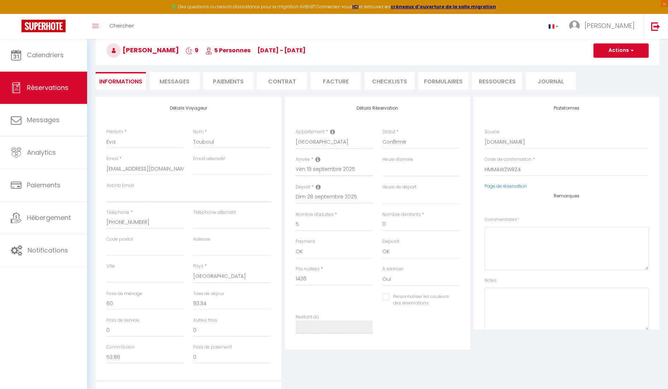
checkbox input "false"
select select
checkbox input "false"
select select
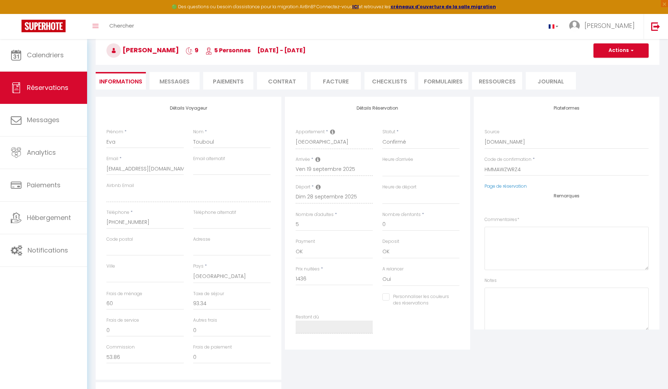
select select
checkbox input "false"
select select
checkbox input "false"
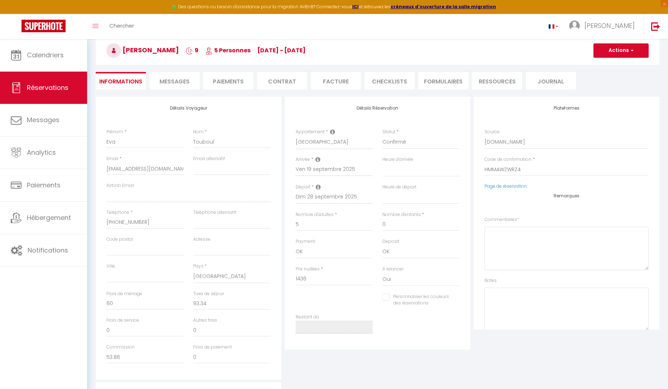
select select
checkbox input "false"
select select
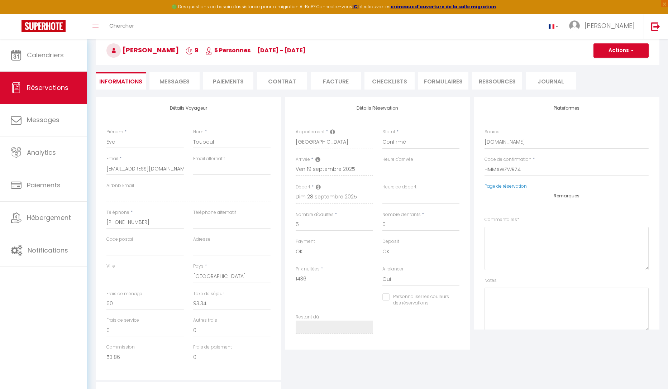
checkbox input "false"
select select
